Goal: Task Accomplishment & Management: Use online tool/utility

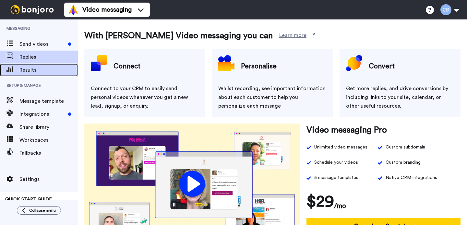
click at [34, 70] on span "Results" at bounding box center [48, 70] width 58 height 8
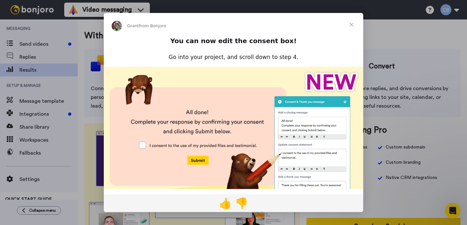
click at [353, 24] on span "Close" at bounding box center [351, 24] width 23 height 23
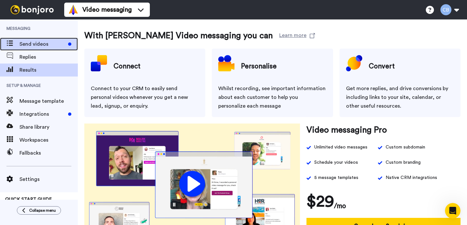
click at [45, 45] on span "Send videos" at bounding box center [42, 44] width 46 height 8
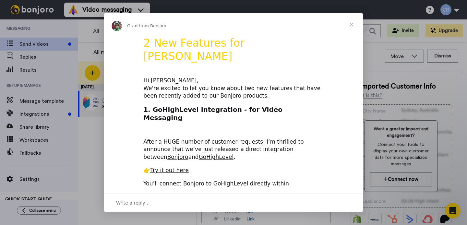
click at [352, 23] on span "Close" at bounding box center [351, 24] width 23 height 23
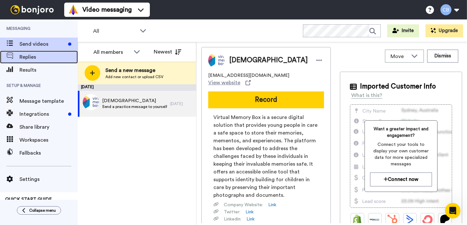
click at [27, 55] on span "Replies" at bounding box center [48, 57] width 58 height 8
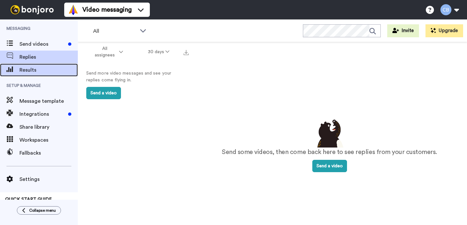
click at [34, 71] on span "Results" at bounding box center [48, 70] width 58 height 8
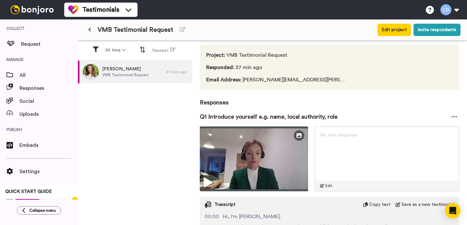
scroll to position [59, 0]
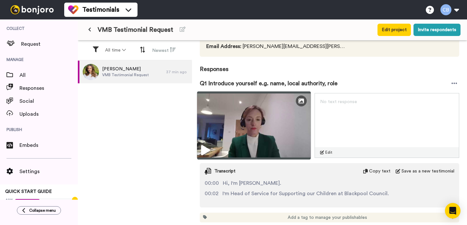
click at [205, 150] on icon at bounding box center [205, 150] width 9 height 10
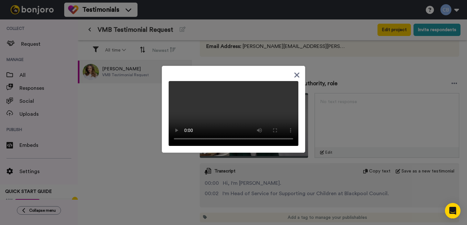
click at [297, 73] on icon at bounding box center [297, 75] width 5 height 5
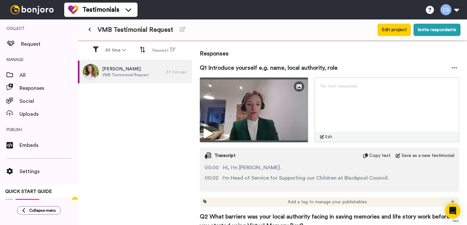
scroll to position [179, 0]
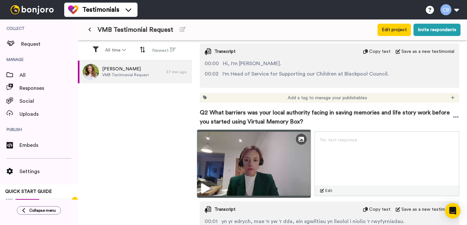
click at [203, 188] on icon at bounding box center [205, 189] width 9 height 10
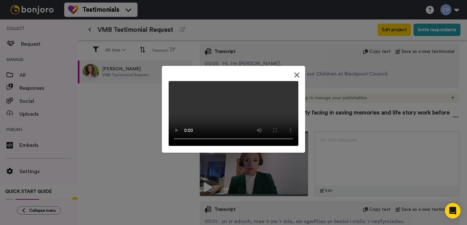
click at [298, 73] on icon at bounding box center [297, 75] width 5 height 5
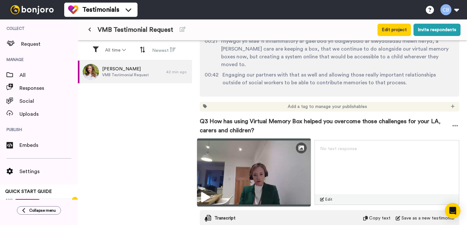
scroll to position [407, 0]
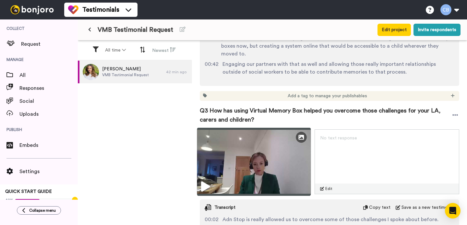
click at [202, 170] on img at bounding box center [254, 162] width 114 height 68
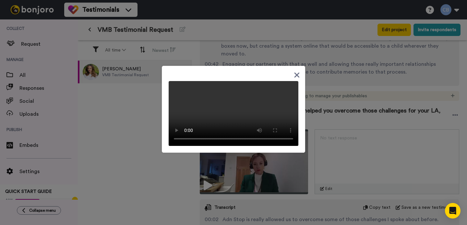
click at [298, 73] on icon at bounding box center [297, 75] width 5 height 5
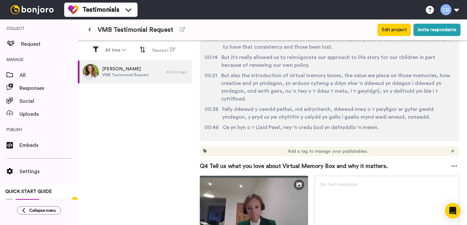
scroll to position [676, 0]
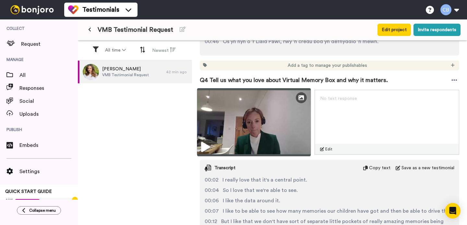
click at [203, 142] on icon at bounding box center [205, 147] width 9 height 10
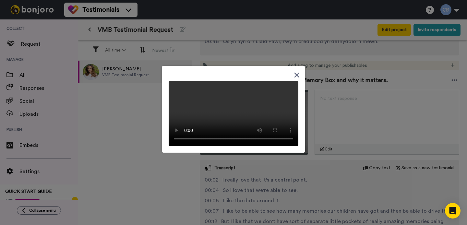
click at [297, 73] on icon at bounding box center [297, 75] width 5 height 5
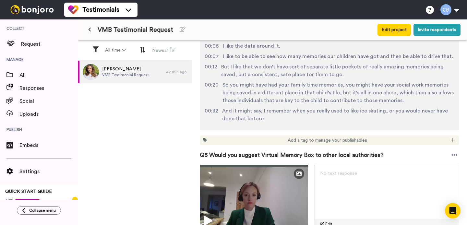
scroll to position [867, 0]
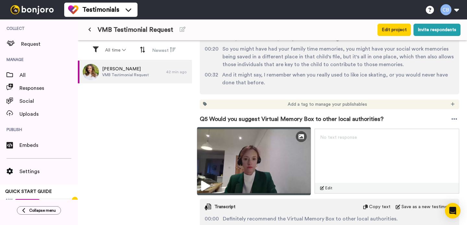
click at [206, 181] on icon at bounding box center [205, 186] width 9 height 10
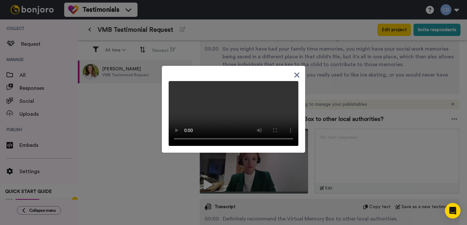
click at [296, 73] on icon at bounding box center [297, 75] width 5 height 5
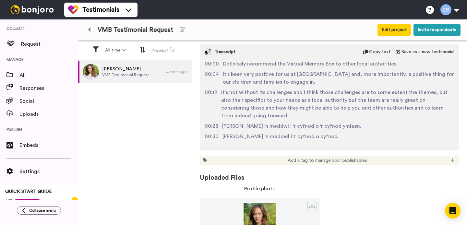
scroll to position [1044, 0]
